Goal: Task Accomplishment & Management: Use online tool/utility

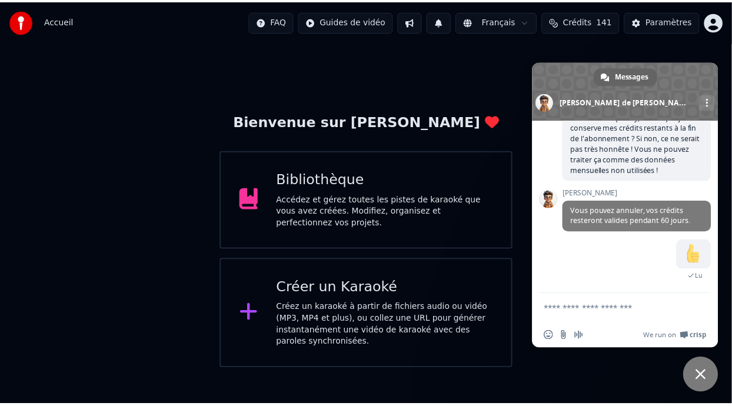
scroll to position [115, 0]
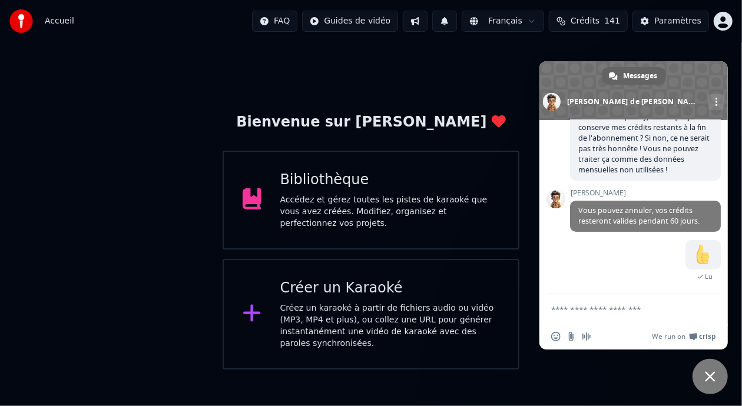
click at [490, 78] on div "Bienvenue sur Youka Bibliothèque Accédez et gérez toutes les pistes de karaoké …" at bounding box center [371, 205] width 742 height 327
click at [440, 187] on div "Bibliothèque" at bounding box center [390, 180] width 220 height 19
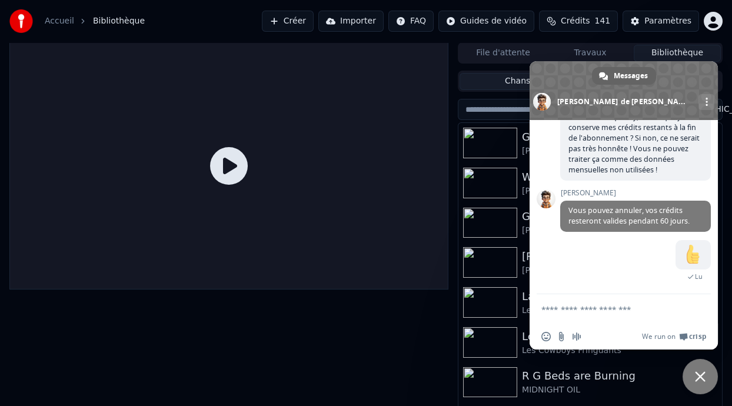
click at [693, 378] on span "Fermer le chat" at bounding box center [700, 376] width 35 height 35
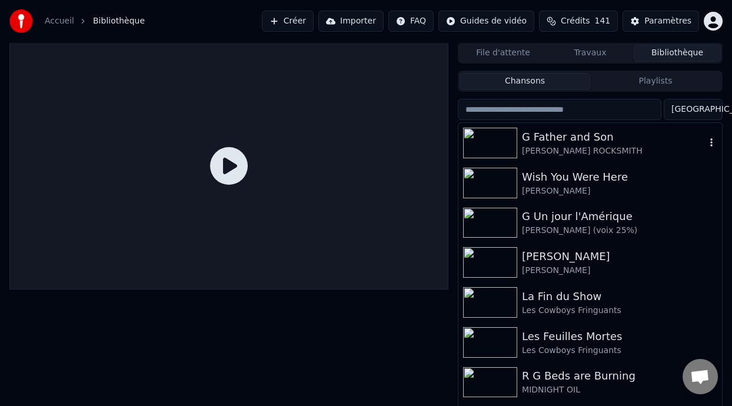
click at [605, 143] on div "G Father and Son" at bounding box center [614, 137] width 184 height 16
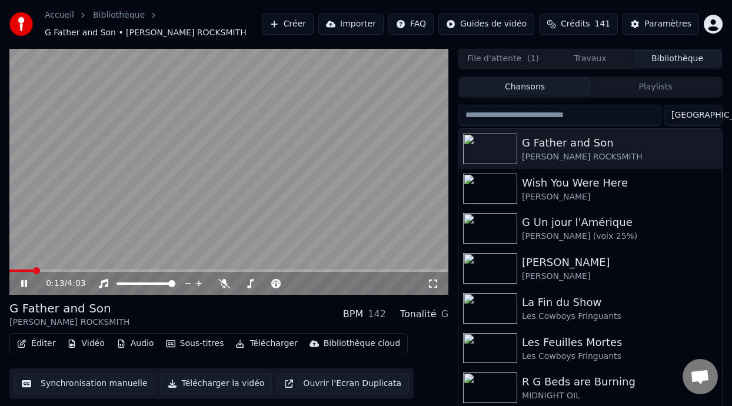
click at [24, 283] on icon at bounding box center [32, 283] width 27 height 9
click at [581, 145] on div "G Father and Son" at bounding box center [614, 143] width 184 height 16
click at [21, 281] on icon at bounding box center [24, 284] width 7 height 8
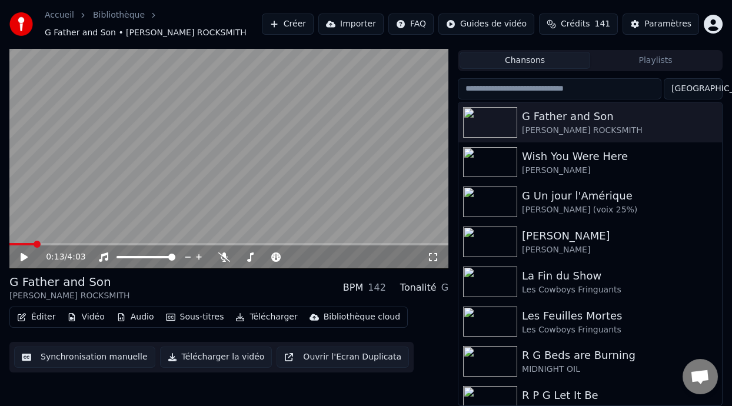
click at [23, 253] on icon at bounding box center [24, 257] width 7 height 8
click at [23, 253] on icon at bounding box center [32, 257] width 27 height 9
click at [420, 319] on div "Éditer Vidéo Audio Sous-titres Télécharger Bibliothèque cloud Synchronisation m…" at bounding box center [228, 340] width 439 height 66
click at [19, 254] on icon at bounding box center [32, 257] width 27 height 9
click at [655, 380] on body "Accueil Bibliothèque G Father and Son • [PERSON_NAME] ROCKSMITH Créer Importer …" at bounding box center [366, 177] width 732 height 406
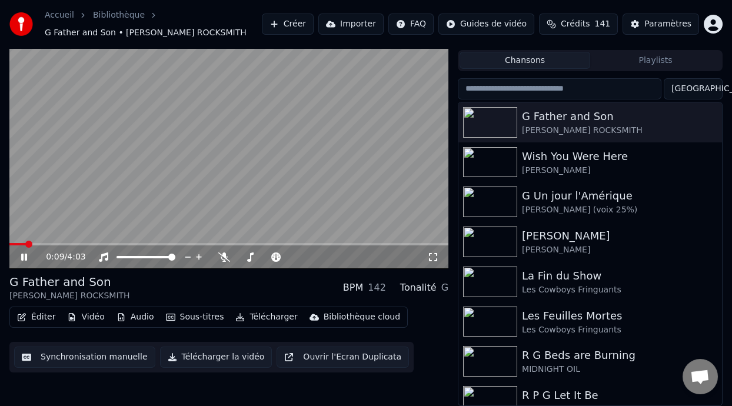
click at [25, 243] on span at bounding box center [17, 244] width 16 height 2
click at [313, 254] on span at bounding box center [313, 257] width 7 height 7
click at [222, 254] on icon at bounding box center [224, 257] width 12 height 9
click at [32, 244] on span at bounding box center [40, 244] width 62 height 2
click at [16, 243] on span at bounding box center [21, 244] width 24 height 2
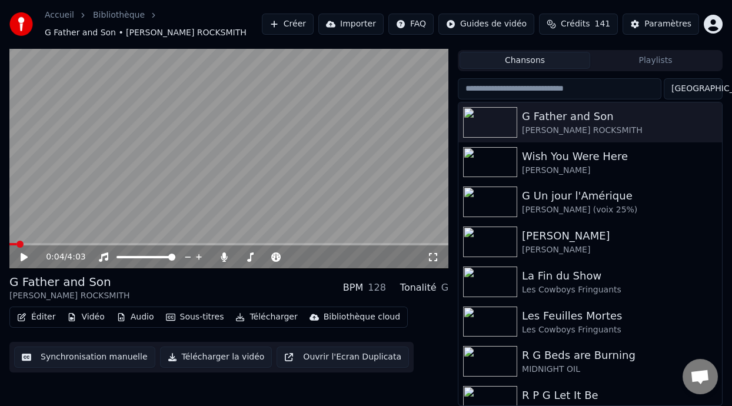
click at [23, 254] on icon at bounding box center [24, 257] width 7 height 8
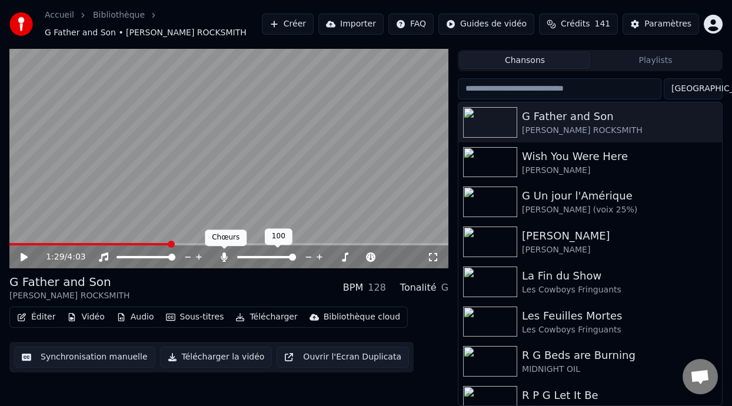
click at [223, 253] on icon at bounding box center [224, 257] width 6 height 9
click at [203, 319] on button "Sous-titres" at bounding box center [195, 317] width 68 height 16
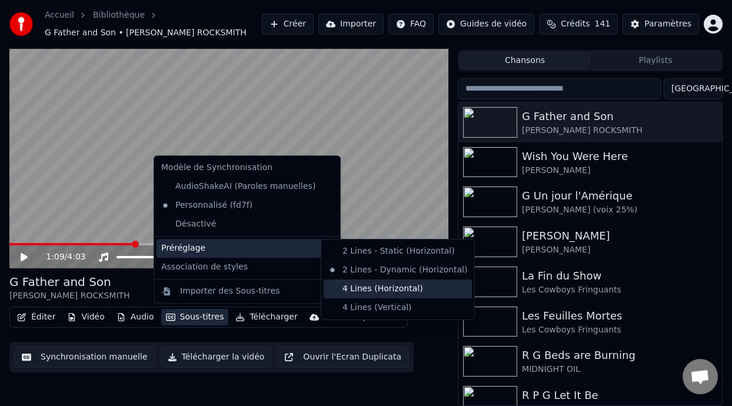
click at [382, 287] on div "4 Lines (Horizontal)" at bounding box center [398, 289] width 148 height 19
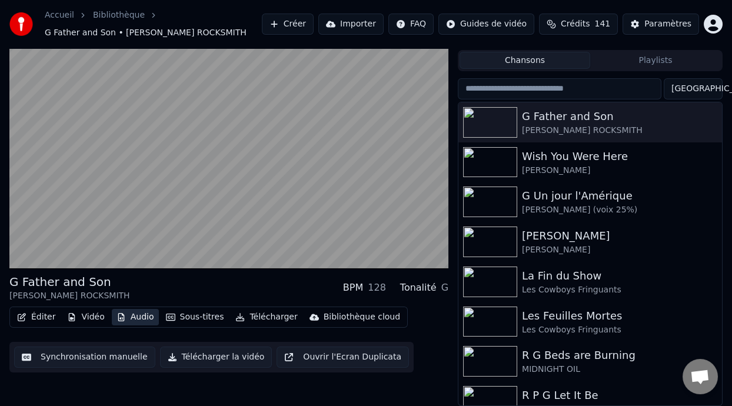
scroll to position [0, 0]
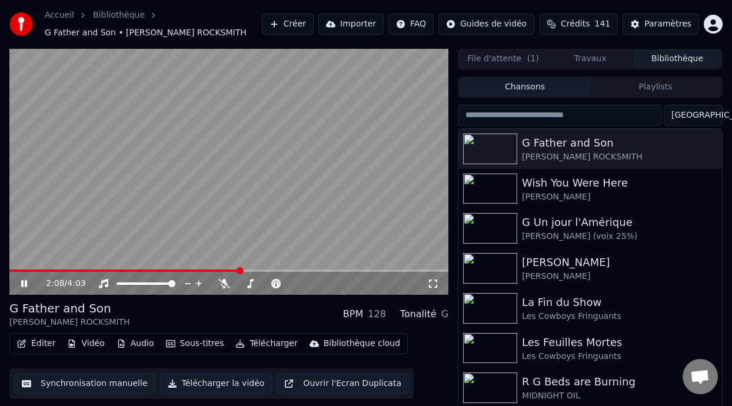
click at [240, 270] on span at bounding box center [240, 270] width 7 height 7
click at [22, 281] on icon at bounding box center [24, 283] width 6 height 7
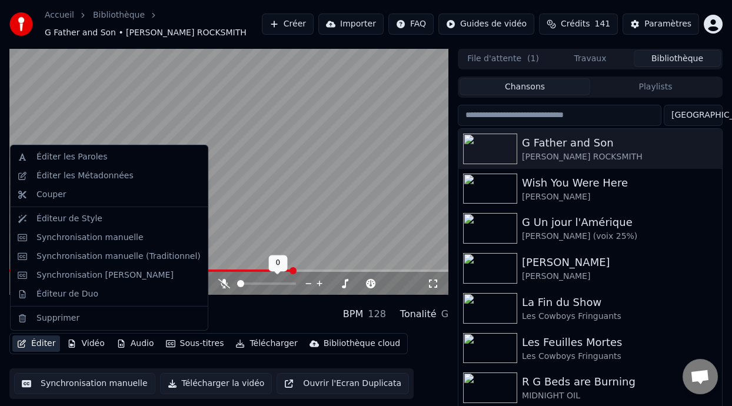
click at [47, 344] on button "Éditer" at bounding box center [36, 344] width 48 height 16
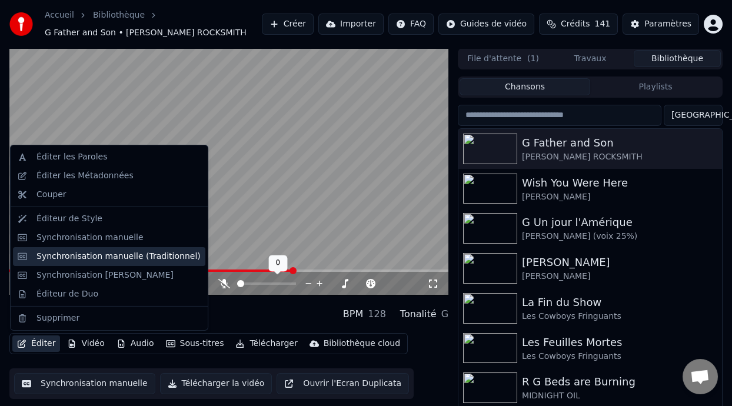
click at [128, 256] on div "Synchronisation manuelle (Traditionnel)" at bounding box center [119, 257] width 164 height 12
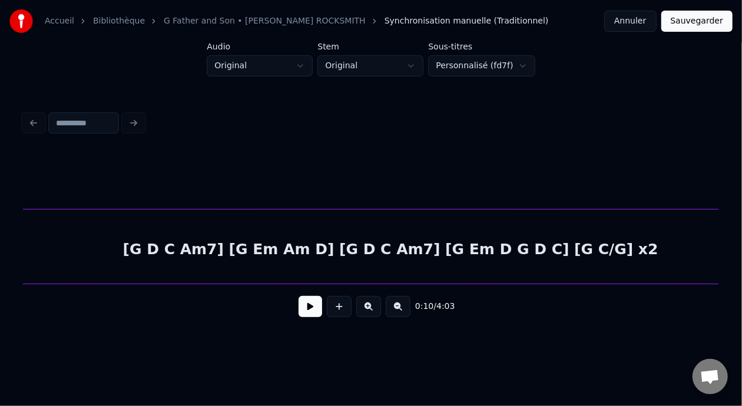
scroll to position [0, 16638]
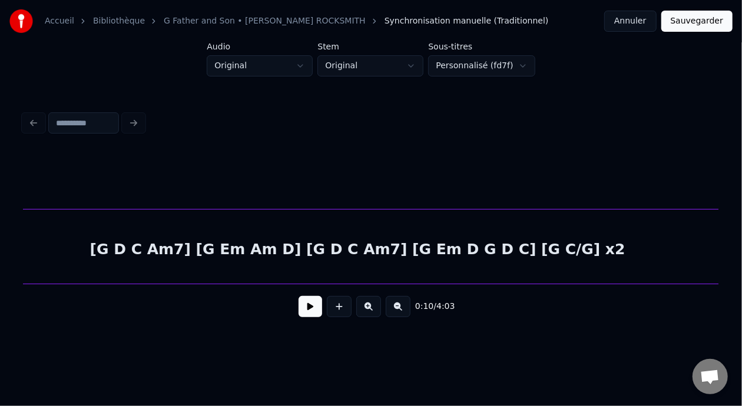
click at [335, 243] on div "[G D C Am7] [G Em Am D] [G D C Am7] [G Em D G D C] [G C/G] x2" at bounding box center [358, 250] width 4262 height 80
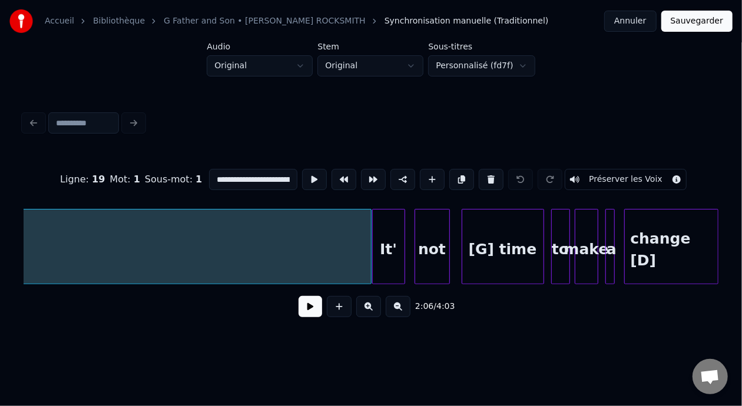
scroll to position [0, 18772]
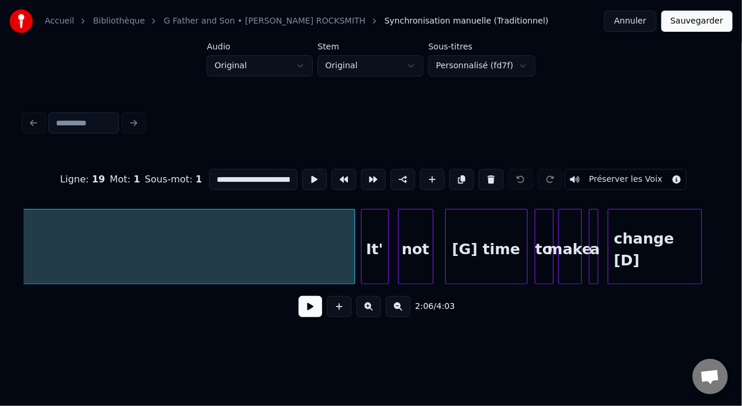
click at [386, 255] on div "It'" at bounding box center [375, 246] width 28 height 75
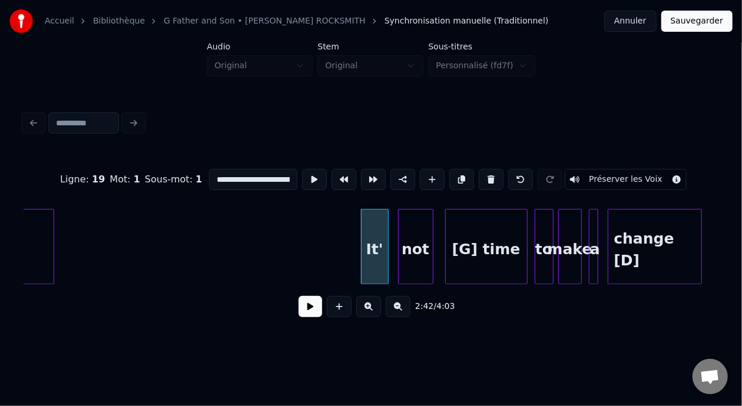
click at [52, 241] on div at bounding box center [52, 247] width 4 height 74
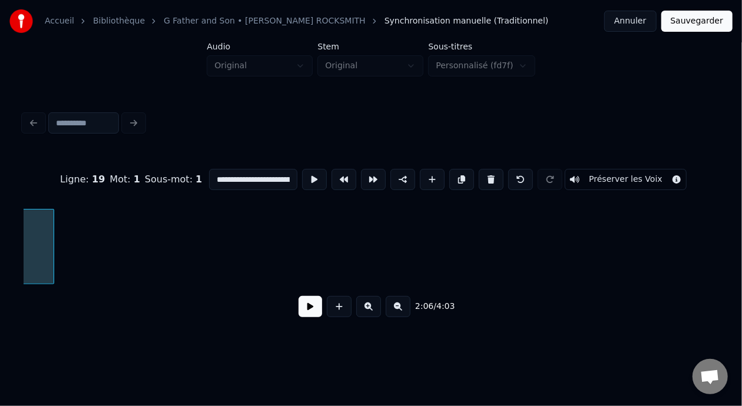
scroll to position [0, 14841]
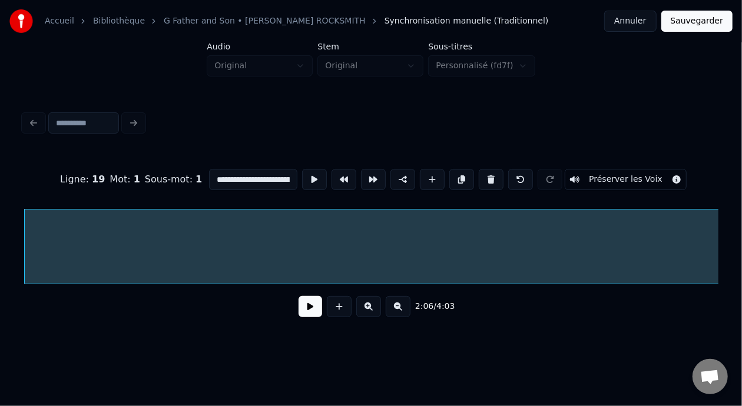
click at [402, 313] on button at bounding box center [398, 306] width 25 height 21
click at [400, 311] on button at bounding box center [398, 306] width 25 height 21
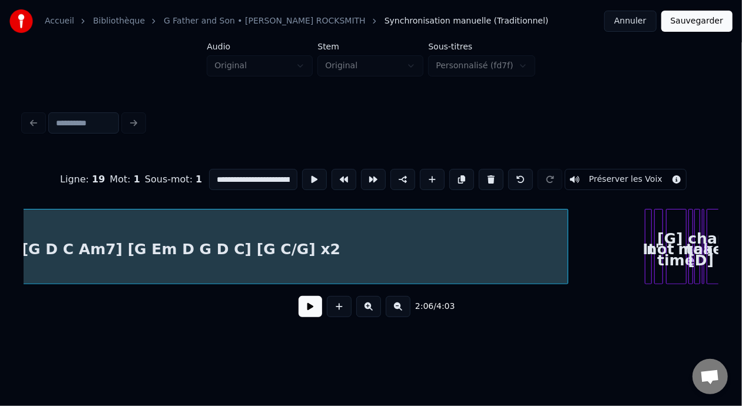
scroll to position [0, 4188]
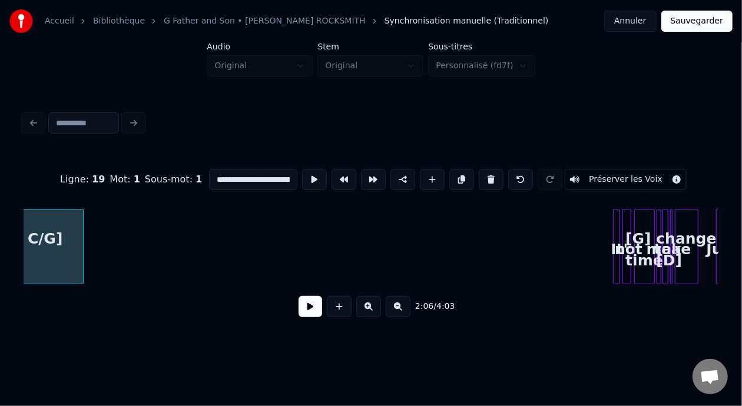
click at [81, 261] on div at bounding box center [81, 247] width 4 height 74
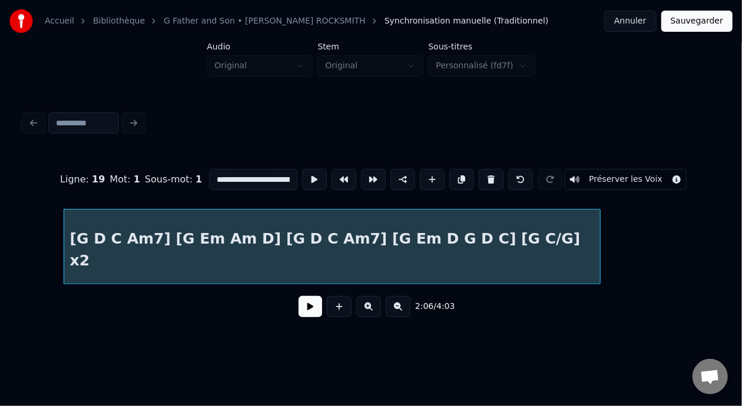
scroll to position [0, 3678]
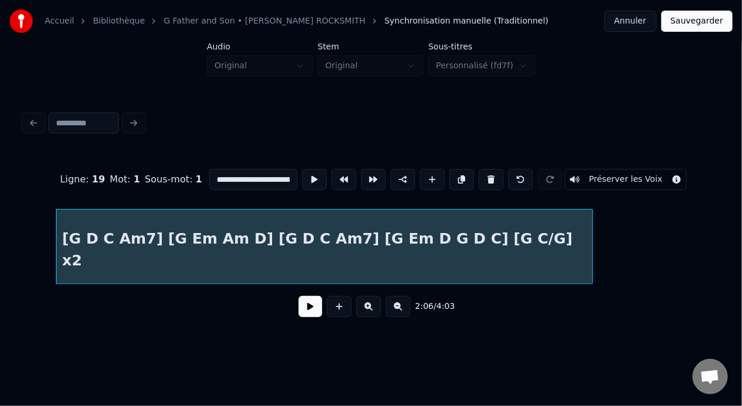
click at [372, 248] on div "[G D C Am7] [G Em Am D] [G D C Am7] [G Em D G D C] [G C/G] x2" at bounding box center [325, 250] width 536 height 80
click at [463, 173] on button at bounding box center [461, 179] width 25 height 21
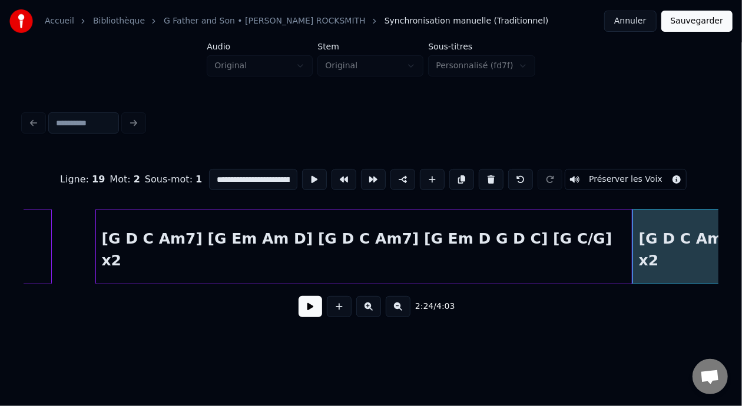
scroll to position [0, 3608]
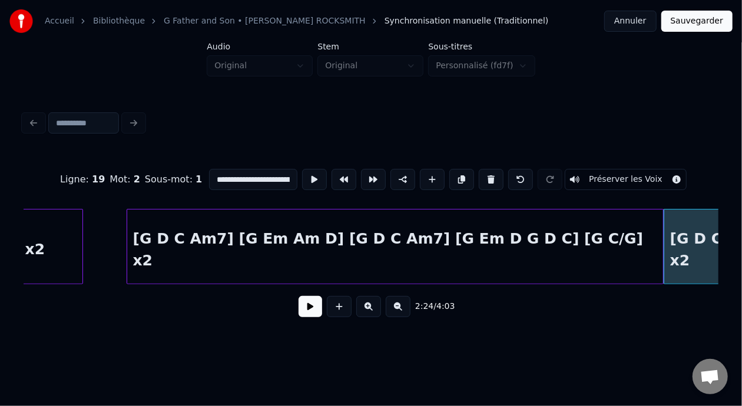
click at [505, 251] on div "[G D C Am7] [G Em Am D] [G D C Am7] [G Em D G D C] [G C/G] x2" at bounding box center [395, 250] width 536 height 80
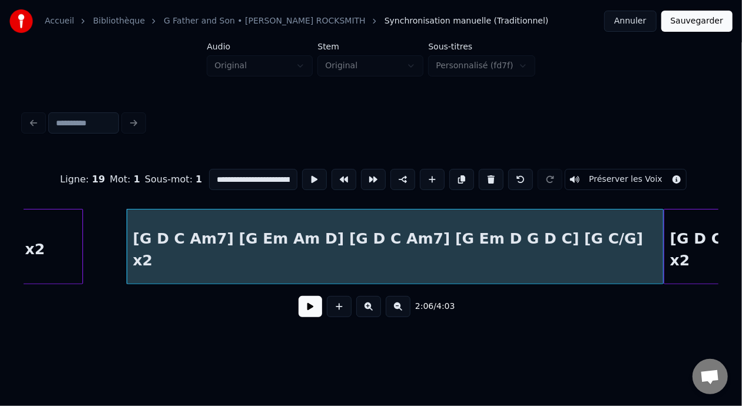
click at [620, 247] on div "[G D C Am7] [G Em Am D] [G D C Am7] [G Em D G D C] [G C/G] x2" at bounding box center [395, 250] width 536 height 80
click at [234, 172] on input "**********" at bounding box center [253, 179] width 88 height 21
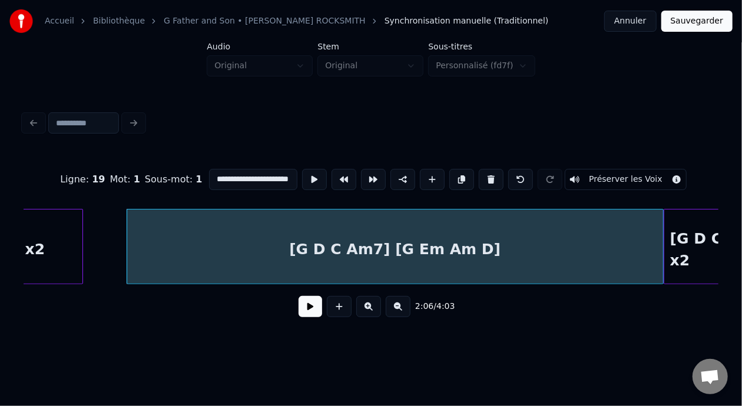
scroll to position [0, 23]
click at [724, 247] on div "**********" at bounding box center [371, 169] width 742 height 339
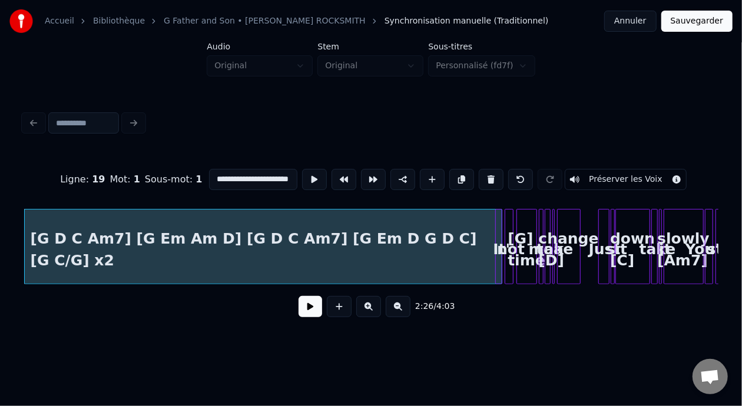
click at [123, 248] on div "[G D C Am7] [G Em Am D] [G D C Am7] [G Em D G D C] [G C/G] x2" at bounding box center [264, 250] width 478 height 80
click at [209, 175] on input "**********" at bounding box center [253, 179] width 88 height 21
click at [254, 175] on input "**********" at bounding box center [253, 179] width 88 height 21
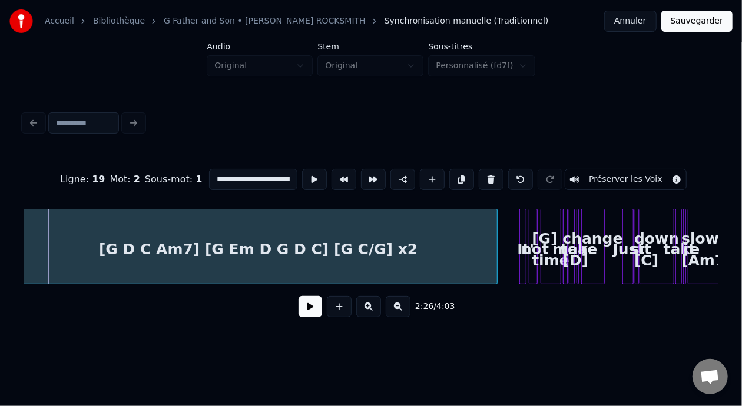
scroll to position [0, 4261]
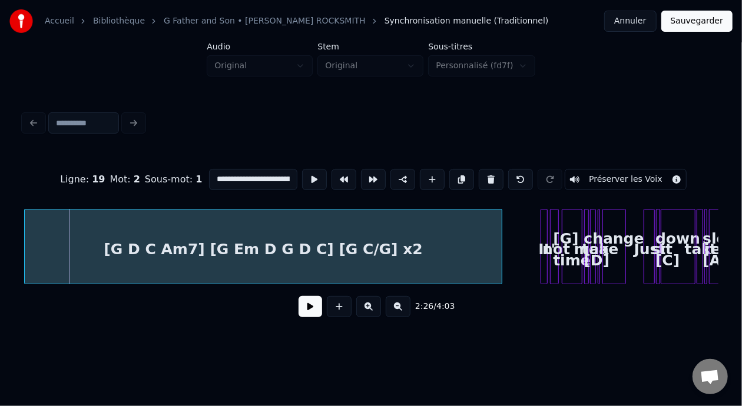
click at [432, 236] on div "[G D C Am7] [G Em D G D C] [G C/G] x2" at bounding box center [264, 250] width 478 height 80
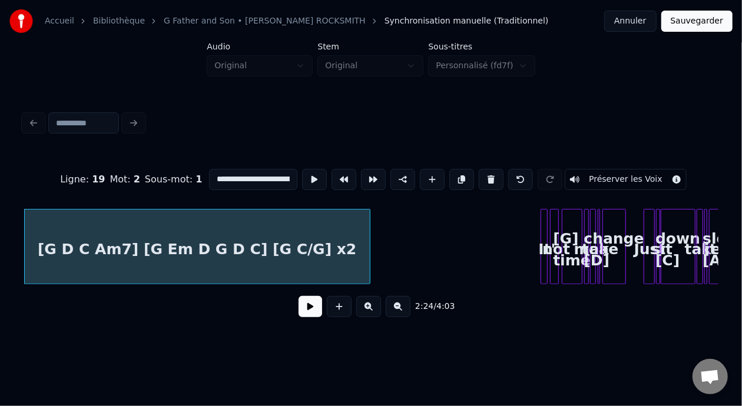
click at [367, 246] on div at bounding box center [368, 247] width 4 height 74
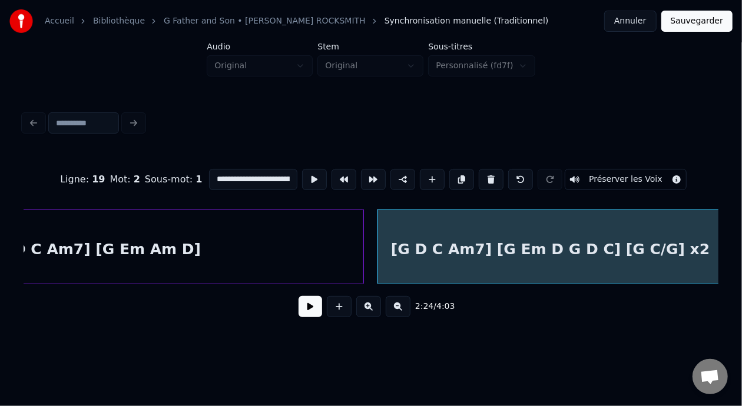
scroll to position [0, 3876]
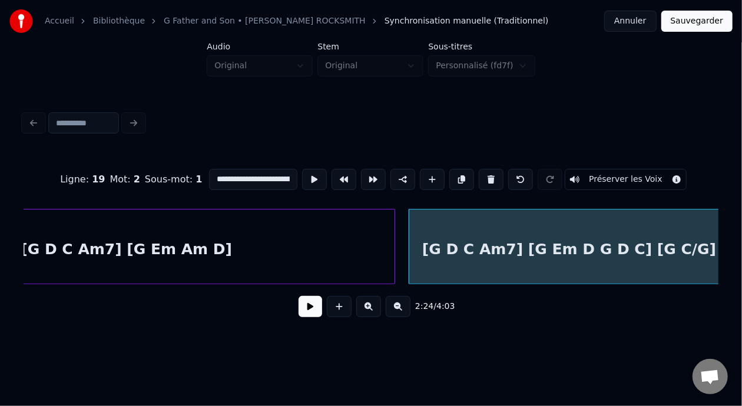
click at [134, 253] on div "[G D C Am7] [G Em Am D]" at bounding box center [127, 250] width 536 height 80
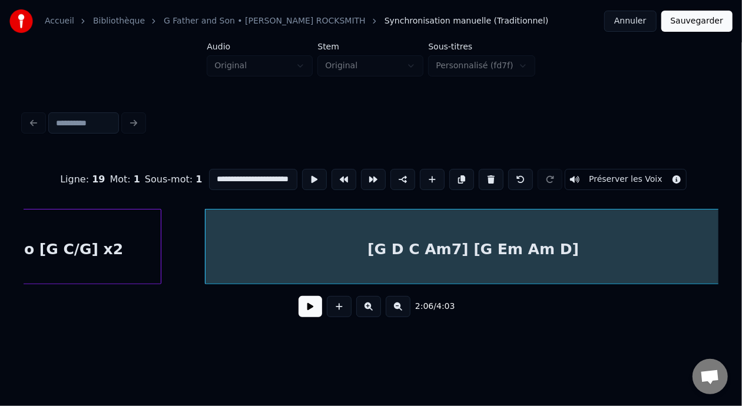
scroll to position [0, 3521]
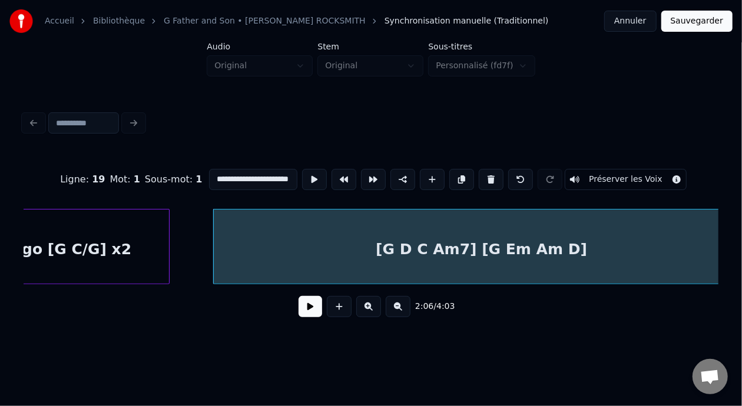
type input "**********"
click at [200, 240] on div "[G D C Am7] [G Em Am D] go [G C/G] x2" at bounding box center [86, 246] width 7169 height 75
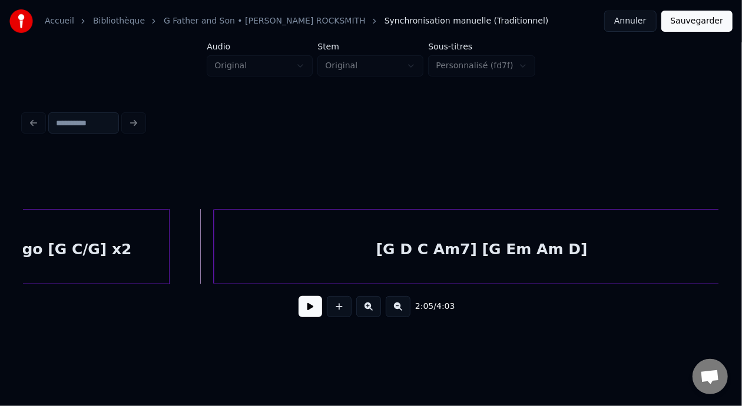
click at [299, 309] on button at bounding box center [311, 306] width 24 height 21
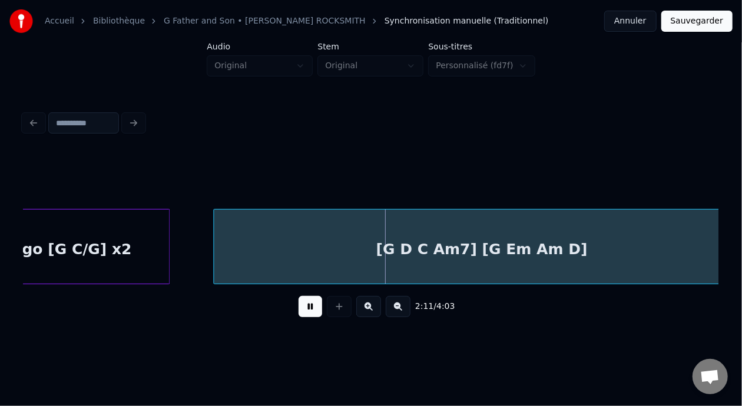
click at [304, 313] on button at bounding box center [311, 306] width 24 height 21
click at [194, 246] on div "[G D C Am7] [G Em Am D] go [G C/G] x2" at bounding box center [86, 246] width 7169 height 75
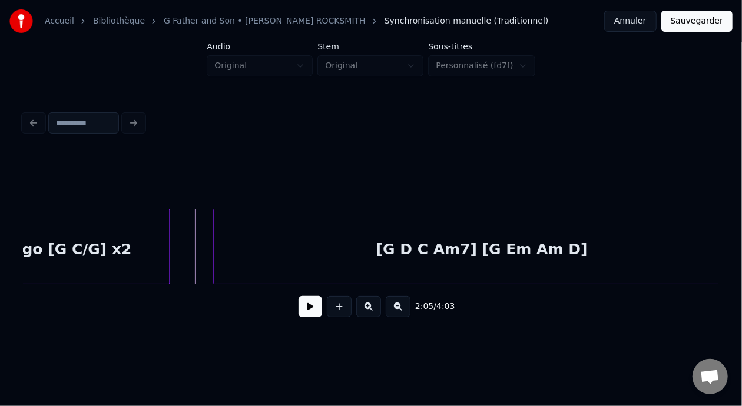
click at [309, 313] on button at bounding box center [311, 306] width 24 height 21
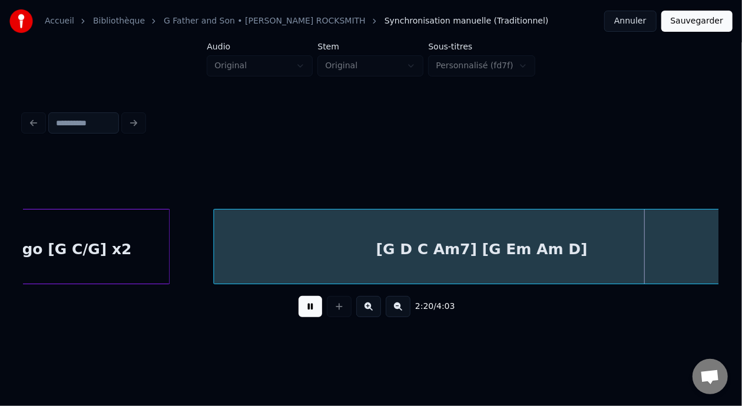
click at [299, 296] on button at bounding box center [311, 306] width 24 height 21
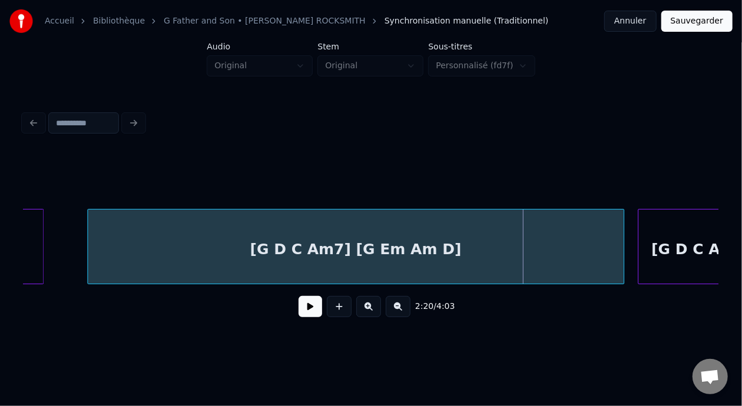
scroll to position [0, 3733]
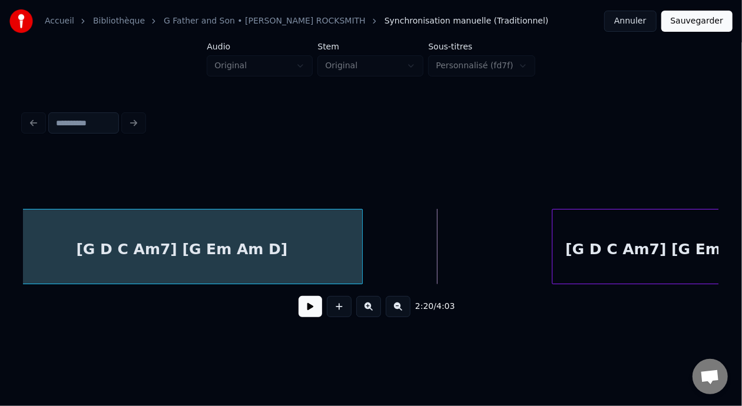
click at [360, 238] on div at bounding box center [361, 247] width 4 height 74
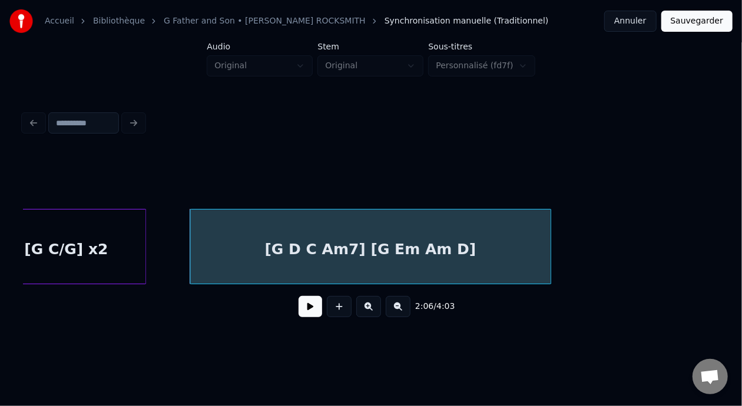
scroll to position [0, 3537]
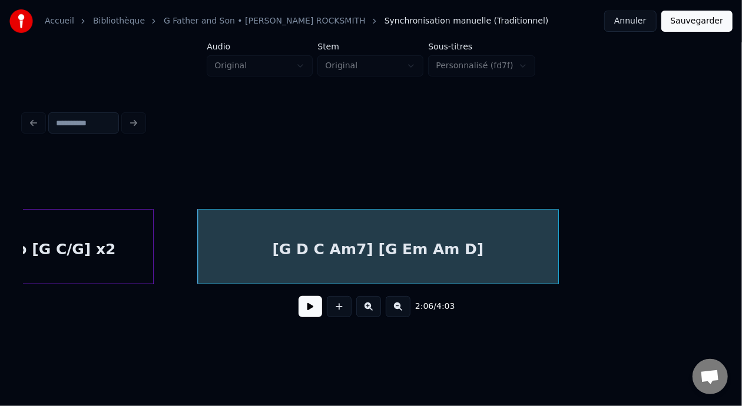
click at [399, 256] on div "[G D C Am7] [G Em Am D]" at bounding box center [378, 250] width 360 height 80
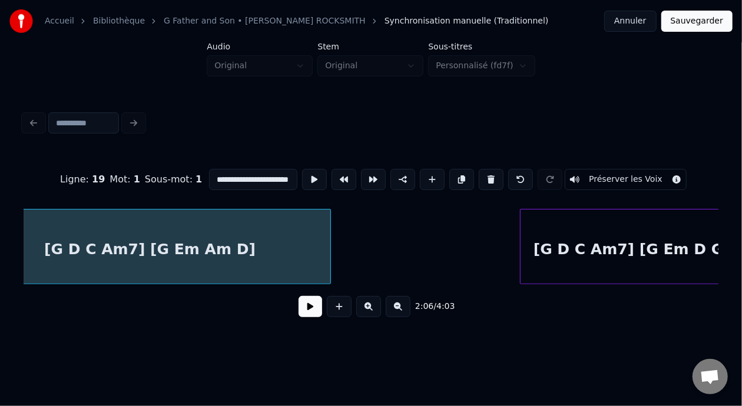
scroll to position [0, 3910]
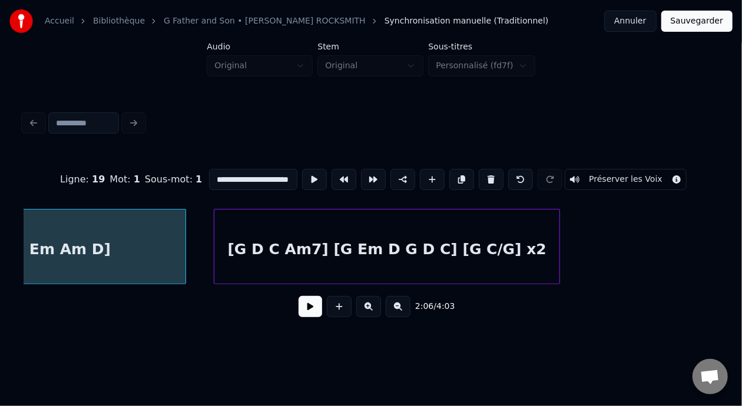
click at [468, 247] on div "[G D C Am7] [G Em D G D C] [G C/G] x2" at bounding box center [386, 250] width 345 height 80
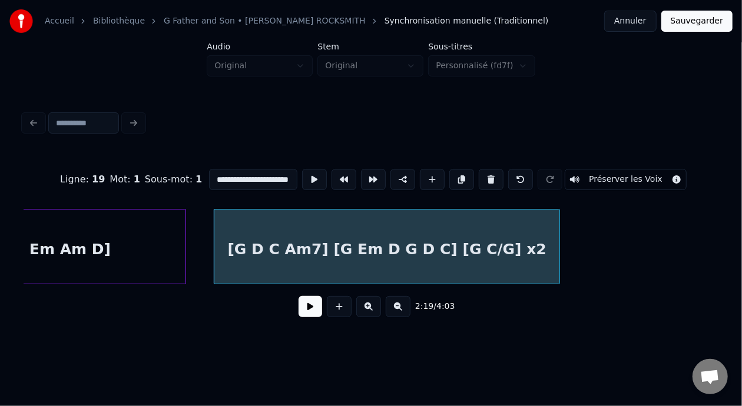
click at [506, 247] on div "[G D C Am7] [G Em D G D C] [G C/G] x2" at bounding box center [386, 250] width 345 height 80
click at [462, 175] on button at bounding box center [461, 179] width 25 height 21
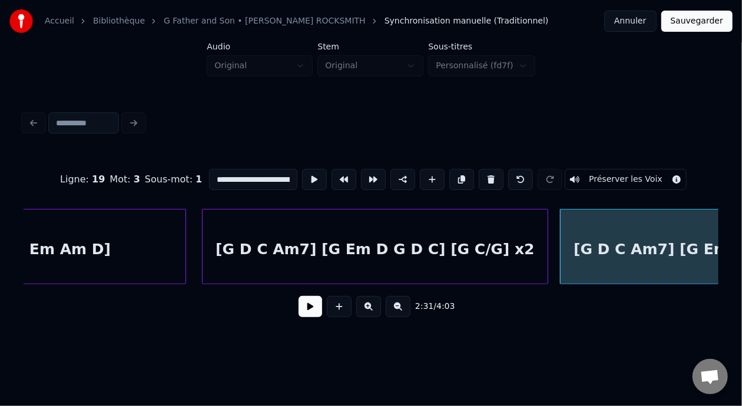
click at [522, 247] on div "[G D C Am7] [G Em D G D C] [G C/G] x2" at bounding box center [375, 250] width 345 height 80
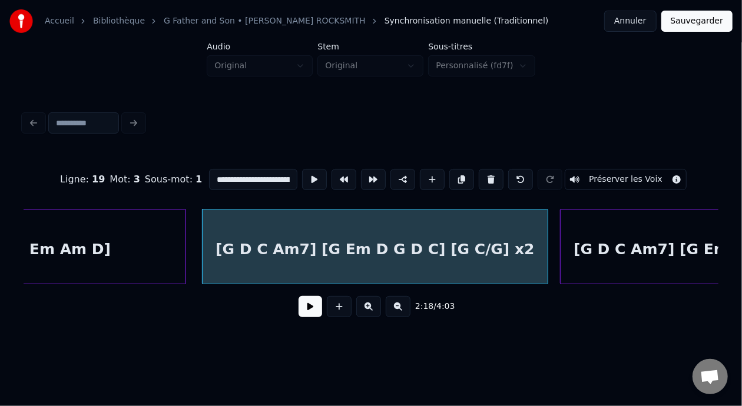
click at [667, 250] on div "[G D C Am7] [G Em D G D C] [G C/G] x2" at bounding box center [733, 250] width 345 height 80
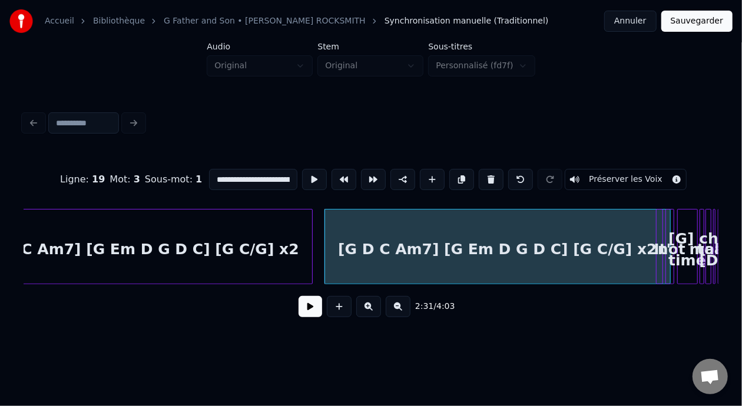
scroll to position [0, 4255]
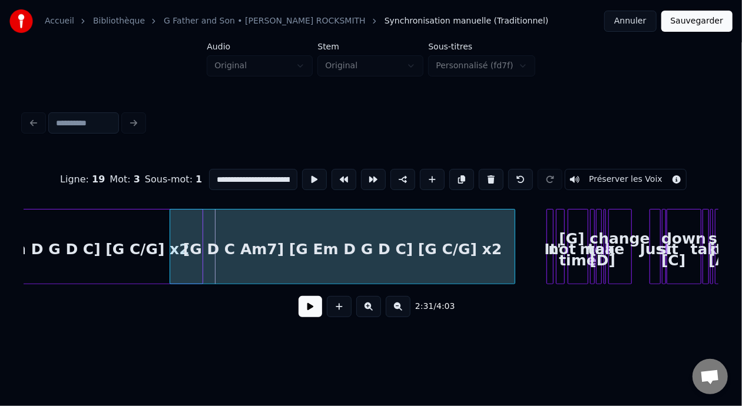
click at [478, 238] on div "[G D C Am7] [G Em D G D C] [G C/G] x2" at bounding box center [342, 250] width 345 height 80
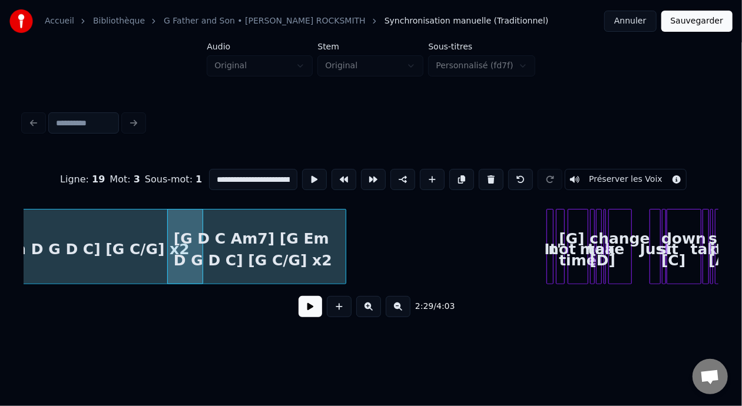
click at [342, 236] on div at bounding box center [344, 247] width 4 height 74
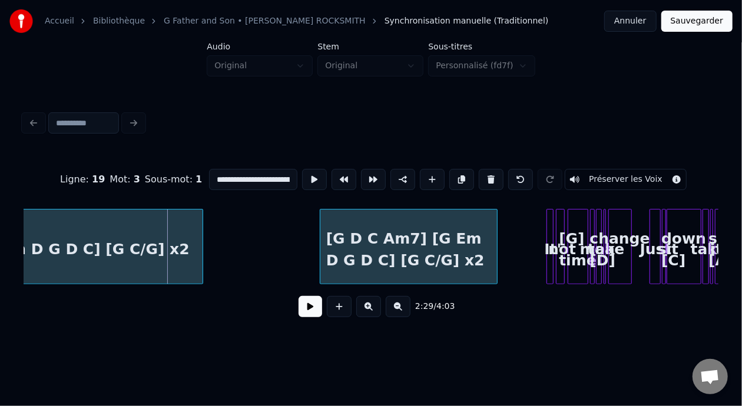
click at [415, 238] on div "[G D C Am7] [G Em D G D C] [G C/G] x2" at bounding box center [408, 250] width 177 height 80
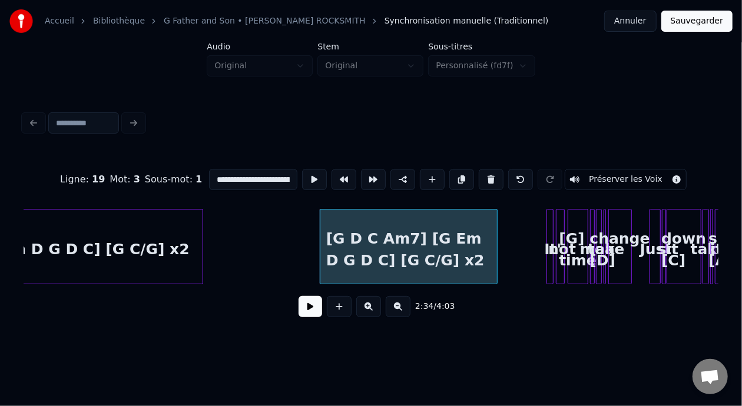
click at [363, 238] on div "[G D C Am7] [G Em D G D C] [G C/G] x2" at bounding box center [408, 250] width 177 height 80
click at [240, 176] on input "**********" at bounding box center [253, 179] width 88 height 21
click at [227, 175] on input "**********" at bounding box center [253, 179] width 88 height 21
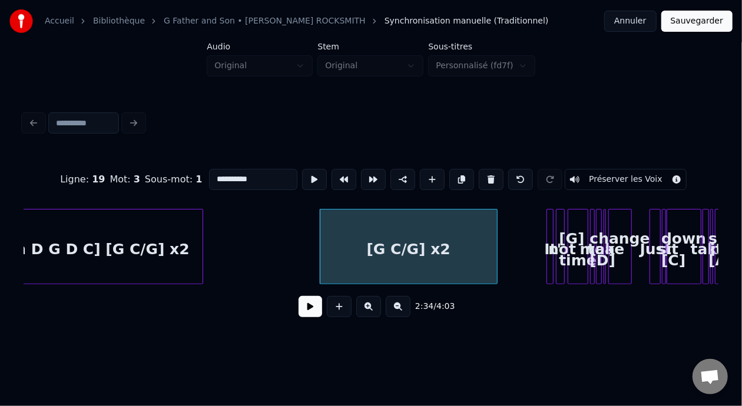
click at [173, 244] on div "[G D C Am7] [G Em D G D C] [G C/G] x2" at bounding box center [30, 250] width 345 height 80
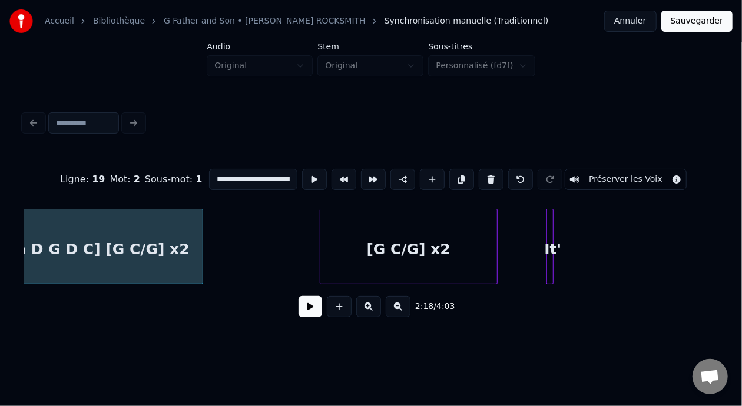
scroll to position [0, 4088]
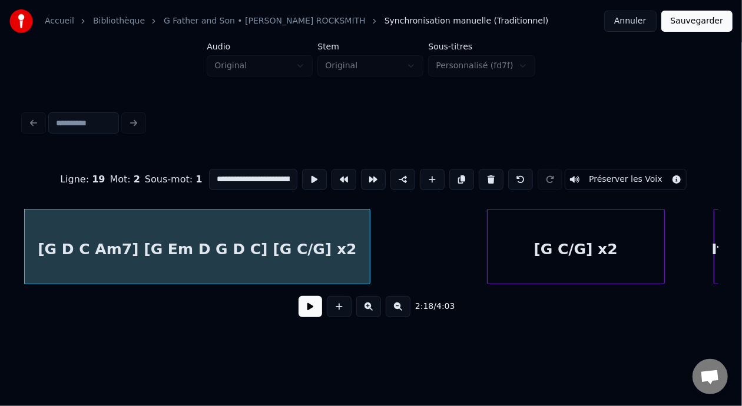
click at [594, 241] on div "[G C/G] x2" at bounding box center [576, 250] width 177 height 80
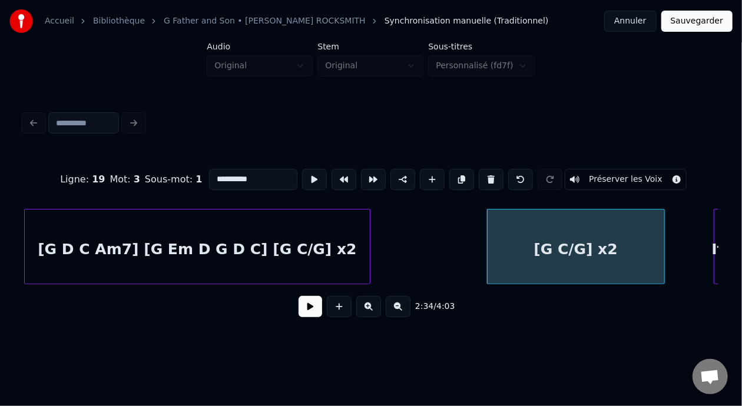
type input "**********"
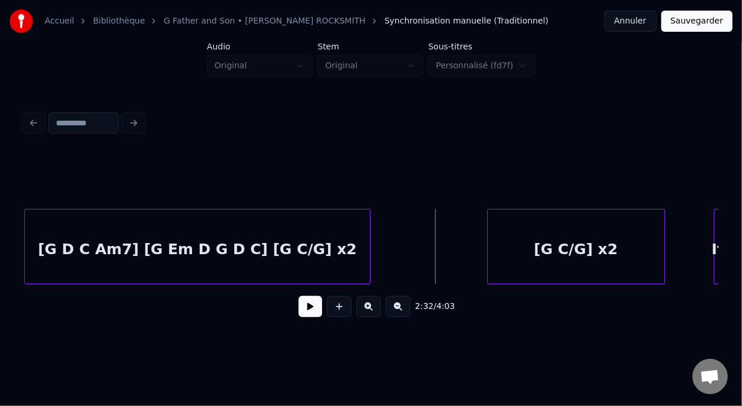
click at [307, 313] on button at bounding box center [311, 306] width 24 height 21
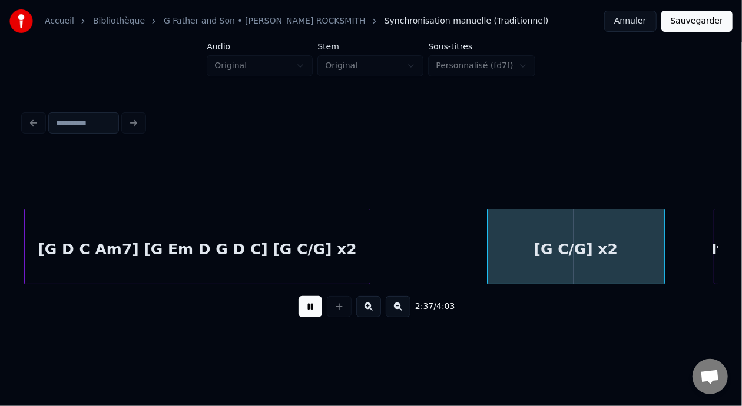
click at [308, 309] on button at bounding box center [311, 306] width 24 height 21
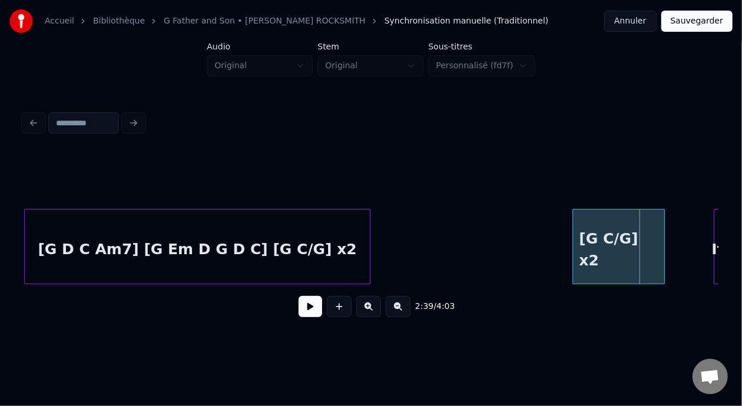
click at [573, 243] on div at bounding box center [575, 247] width 4 height 74
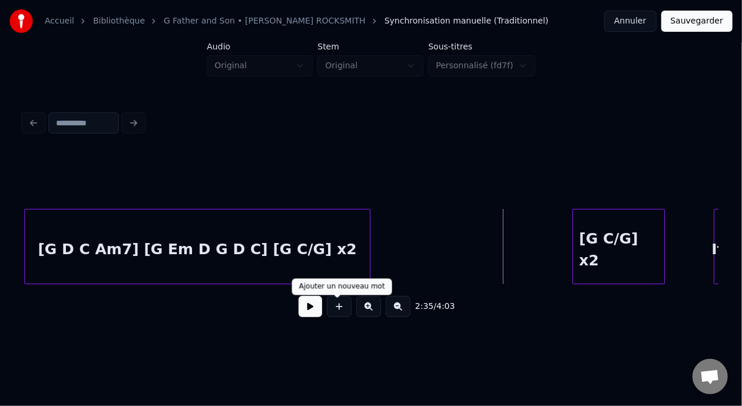
click at [317, 313] on button at bounding box center [311, 306] width 24 height 21
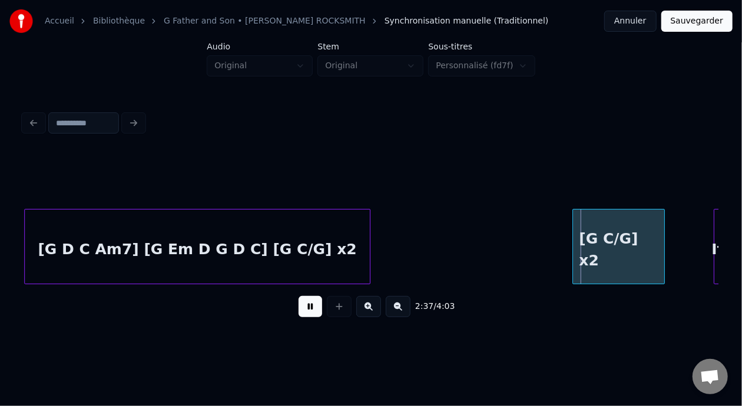
click at [303, 314] on button at bounding box center [311, 306] width 24 height 21
click at [302, 315] on button at bounding box center [311, 306] width 24 height 21
click at [301, 316] on button at bounding box center [311, 306] width 24 height 21
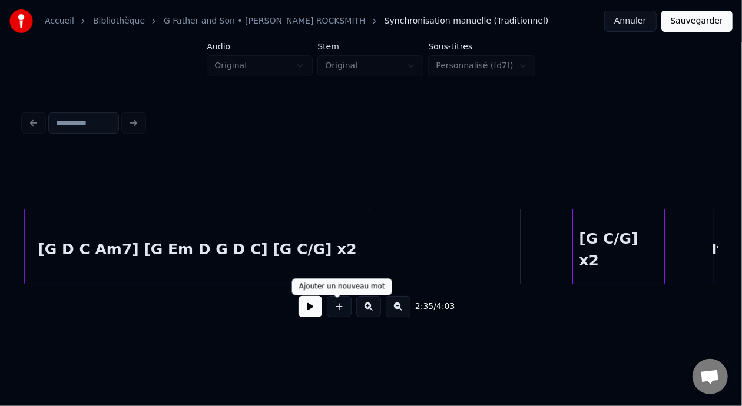
click at [300, 311] on button at bounding box center [311, 306] width 24 height 21
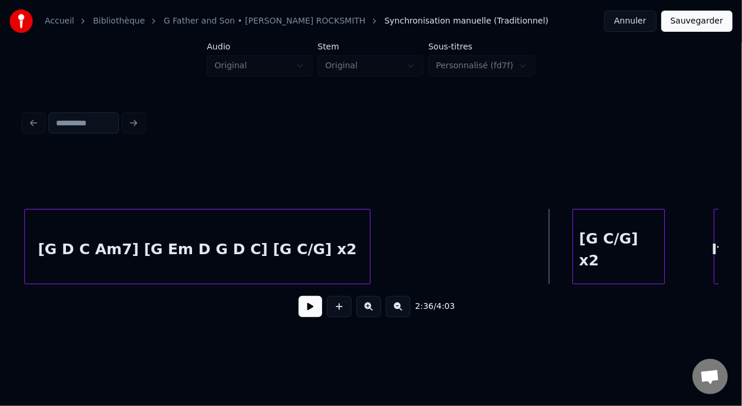
click at [305, 309] on button at bounding box center [311, 306] width 24 height 21
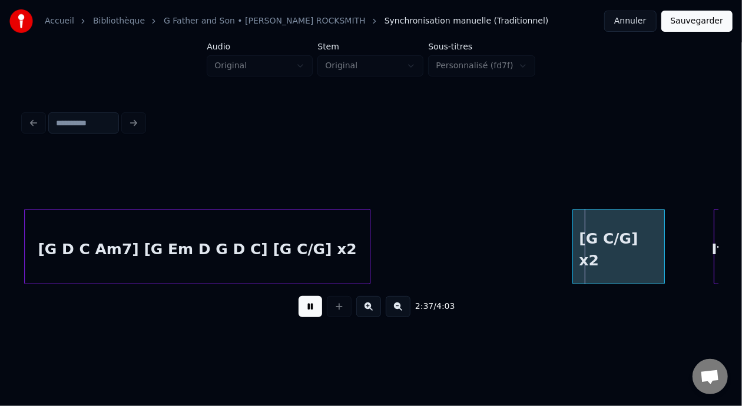
click at [305, 309] on button at bounding box center [311, 306] width 24 height 21
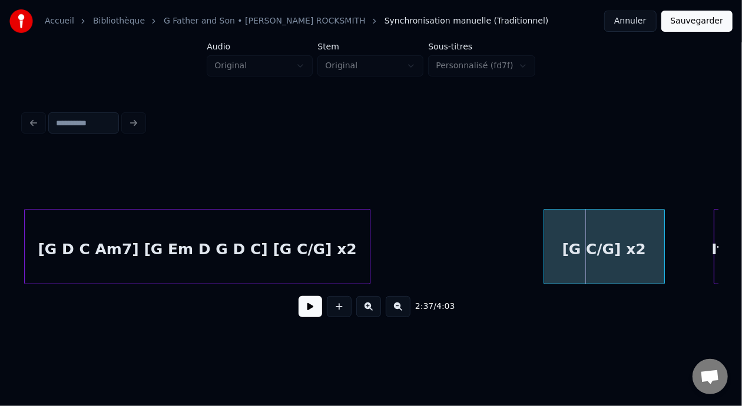
click at [544, 247] on div at bounding box center [546, 247] width 4 height 74
click at [305, 309] on button at bounding box center [311, 306] width 24 height 21
click at [304, 309] on button at bounding box center [311, 306] width 24 height 21
click at [301, 308] on button at bounding box center [311, 306] width 24 height 21
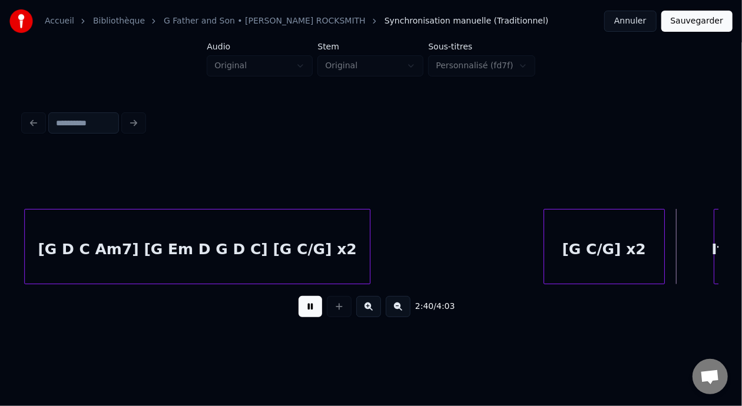
click at [299, 308] on button at bounding box center [311, 306] width 24 height 21
click at [675, 241] on div at bounding box center [677, 247] width 4 height 74
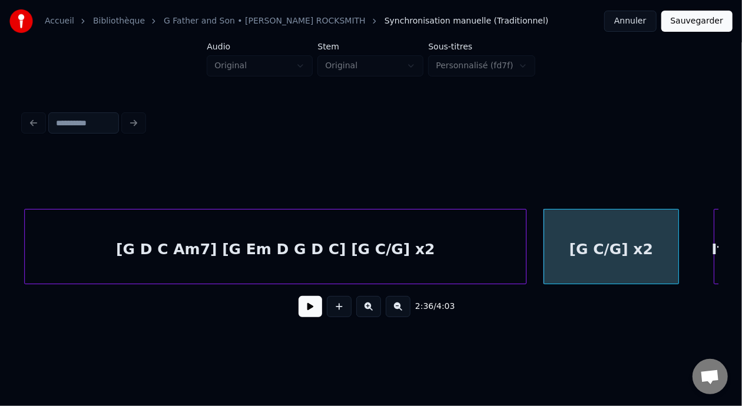
click at [523, 238] on div at bounding box center [524, 247] width 4 height 74
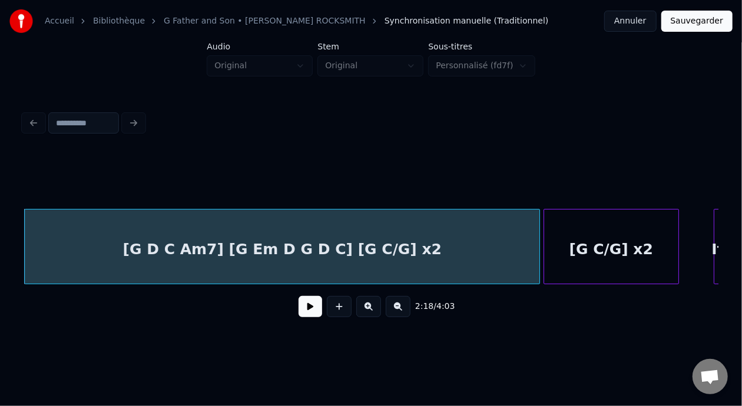
click at [536, 243] on div at bounding box center [538, 247] width 4 height 74
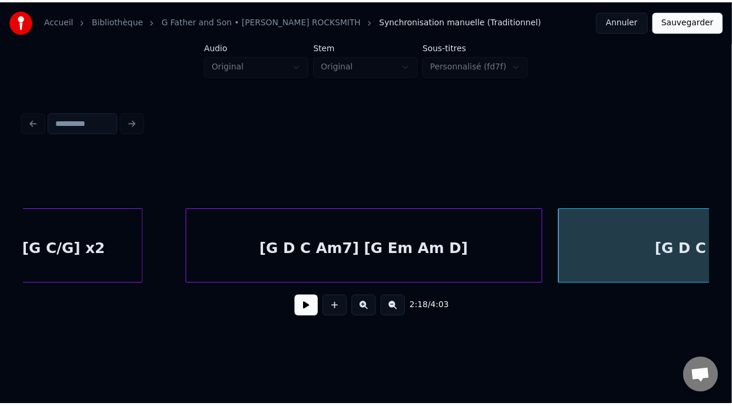
scroll to position [0, 3515]
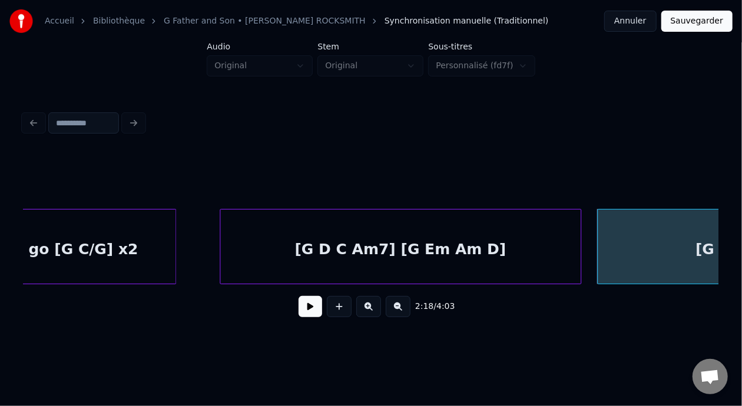
click at [703, 20] on button "Sauvegarder" at bounding box center [696, 21] width 71 height 21
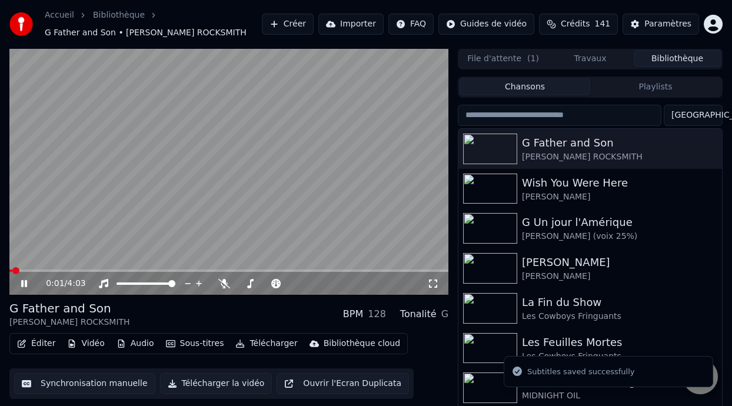
click at [19, 272] on span at bounding box center [15, 270] width 7 height 7
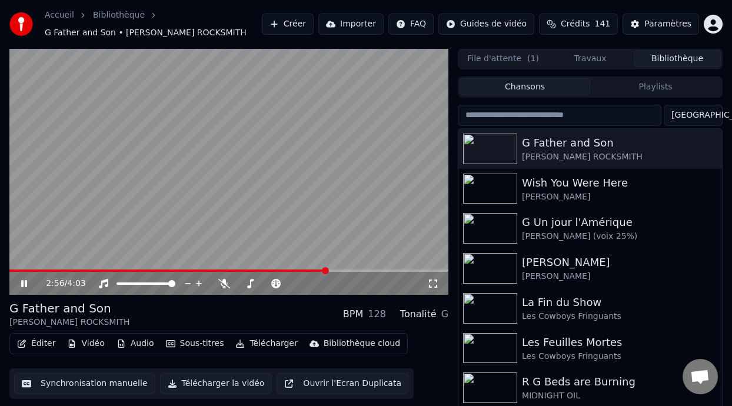
click at [327, 273] on span at bounding box center [325, 270] width 7 height 7
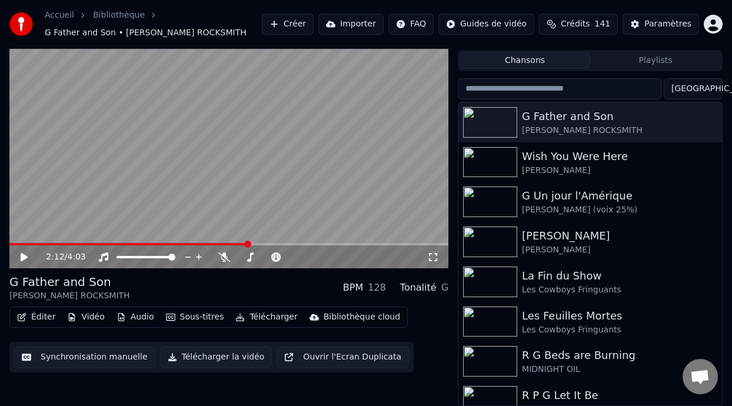
click at [44, 316] on button "Éditer" at bounding box center [36, 317] width 48 height 16
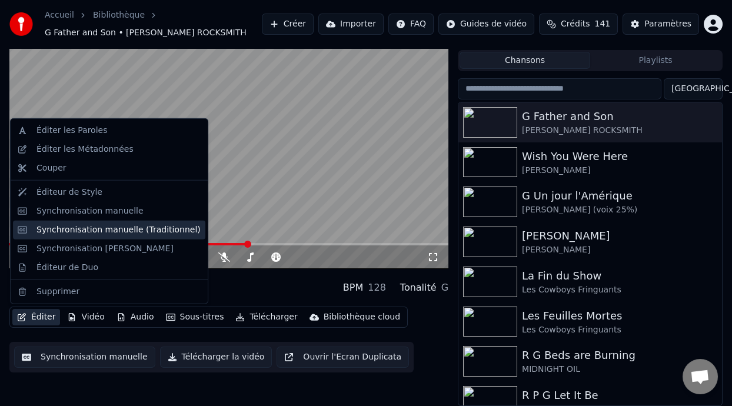
click at [138, 231] on div "Synchronisation manuelle (Traditionnel)" at bounding box center [119, 230] width 164 height 12
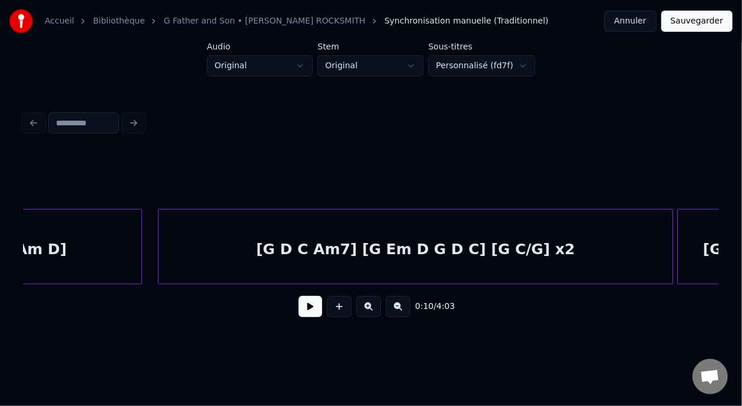
scroll to position [0, 3921]
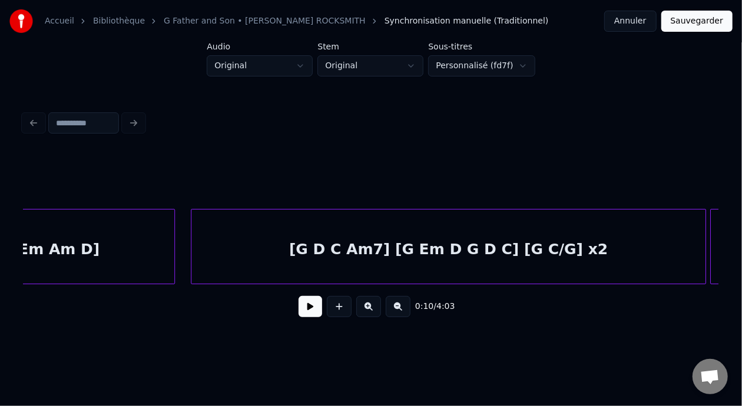
click at [525, 240] on div "[G D C Am7] [G Em D G D C] [G C/G] x2" at bounding box center [448, 250] width 514 height 80
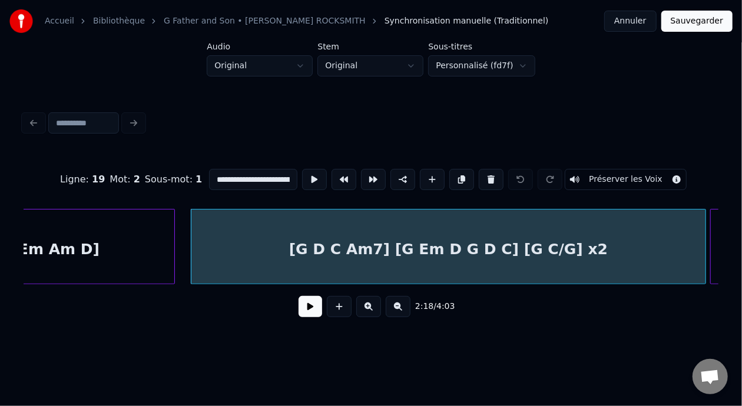
click at [268, 174] on input "**********" at bounding box center [253, 179] width 88 height 21
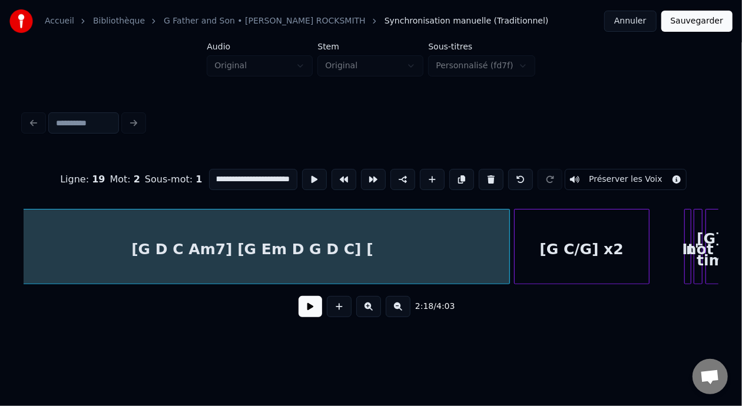
scroll to position [0, 32]
click at [291, 247] on div "[G D C Am7] [G Em D G D C]" at bounding box center [252, 250] width 514 height 80
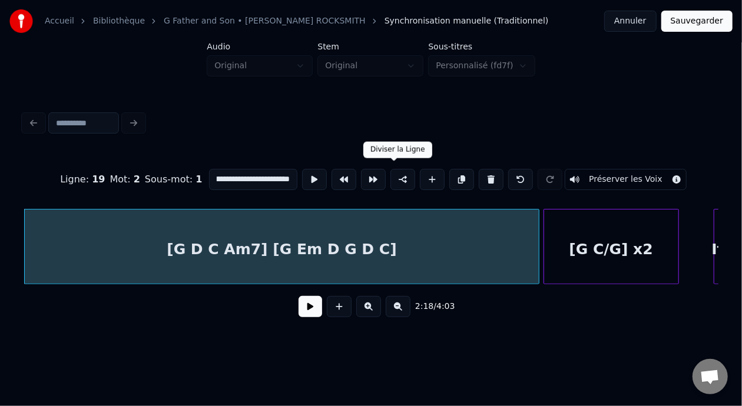
type input "**********"
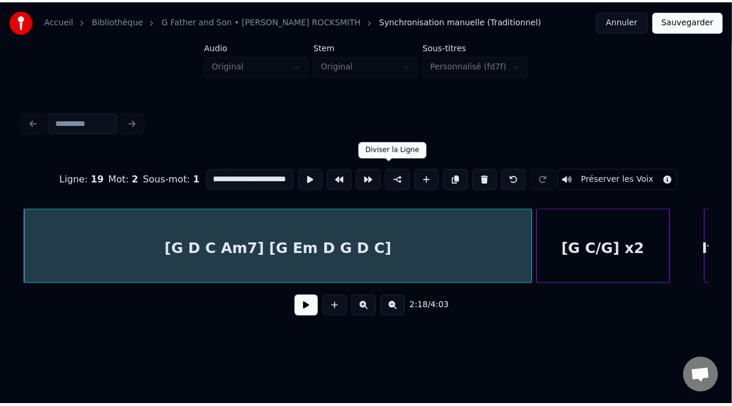
scroll to position [0, 0]
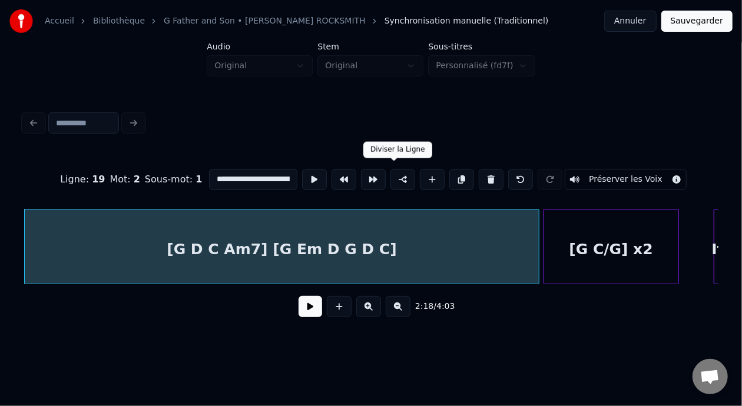
click at [390, 174] on button at bounding box center [402, 179] width 25 height 21
click at [707, 24] on button "Sauvegarder" at bounding box center [696, 21] width 71 height 21
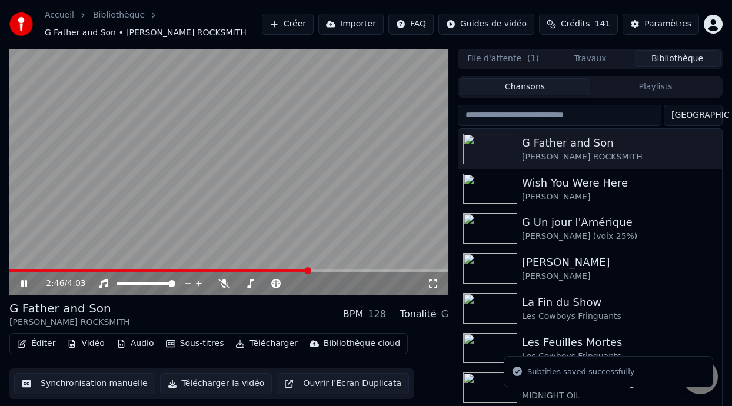
click at [308, 269] on span at bounding box center [307, 270] width 7 height 7
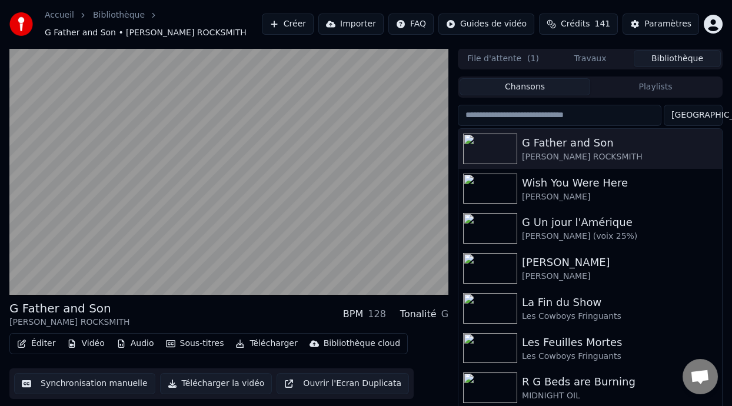
scroll to position [26, 0]
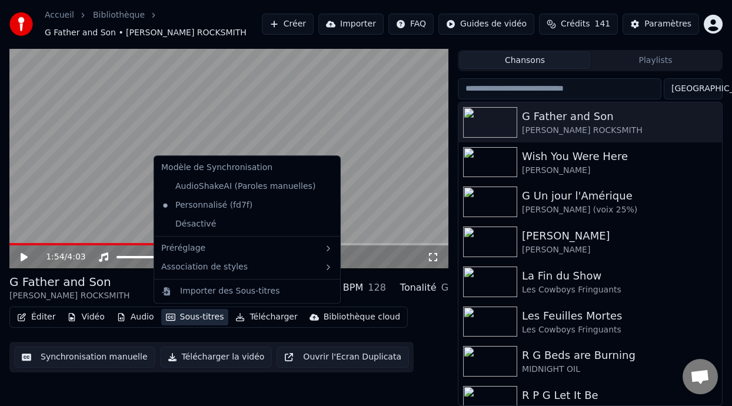
click at [195, 318] on button "Sous-titres" at bounding box center [195, 317] width 68 height 16
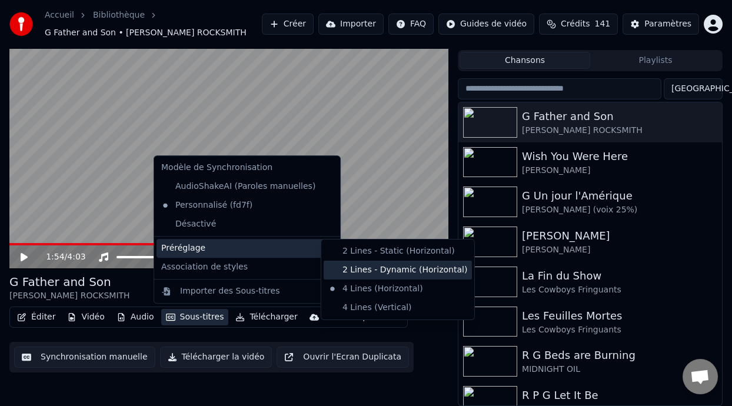
click at [404, 268] on div "2 Lines - Dynamic (Horizontal)" at bounding box center [398, 270] width 148 height 19
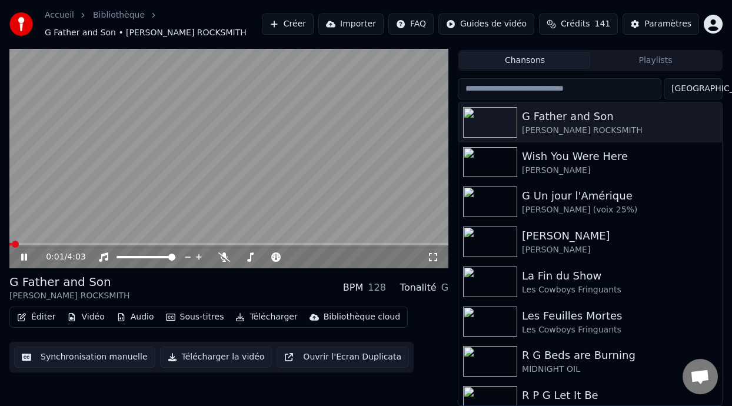
click at [76, 235] on video at bounding box center [228, 145] width 439 height 247
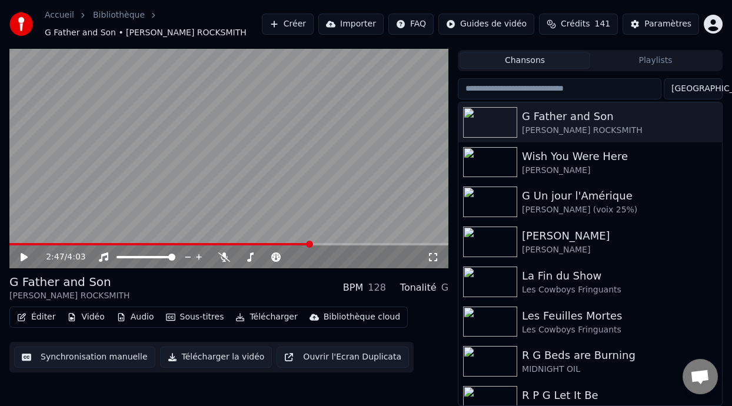
click at [308, 245] on span at bounding box center [309, 244] width 7 height 7
click at [25, 256] on icon at bounding box center [24, 257] width 7 height 8
